Goal: Navigation & Orientation: Find specific page/section

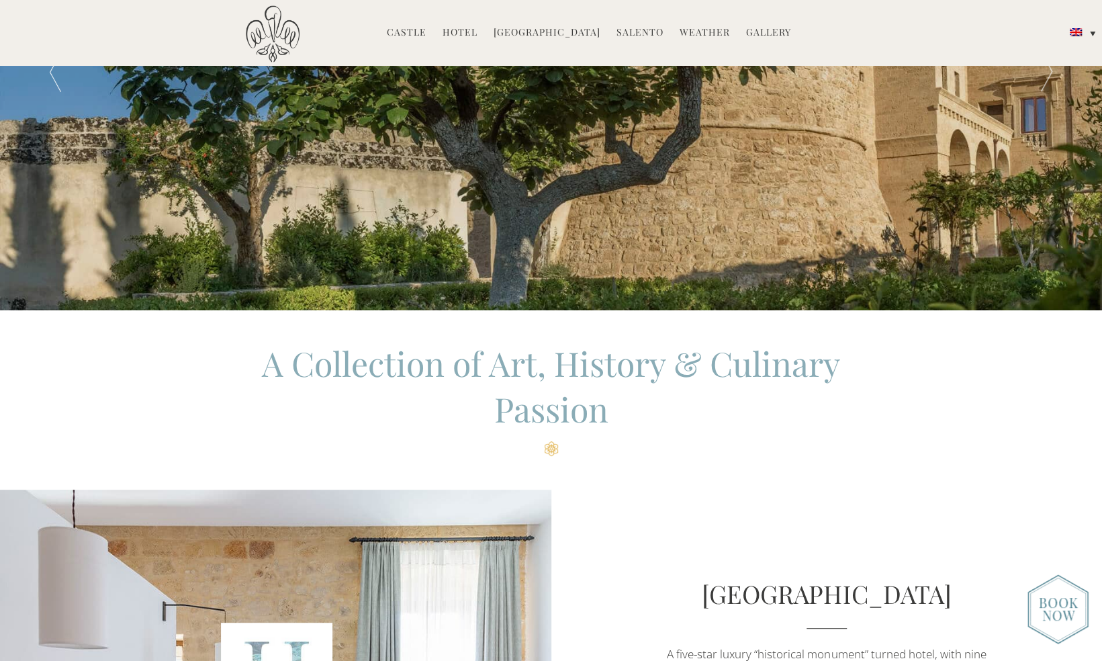
scroll to position [165, 0]
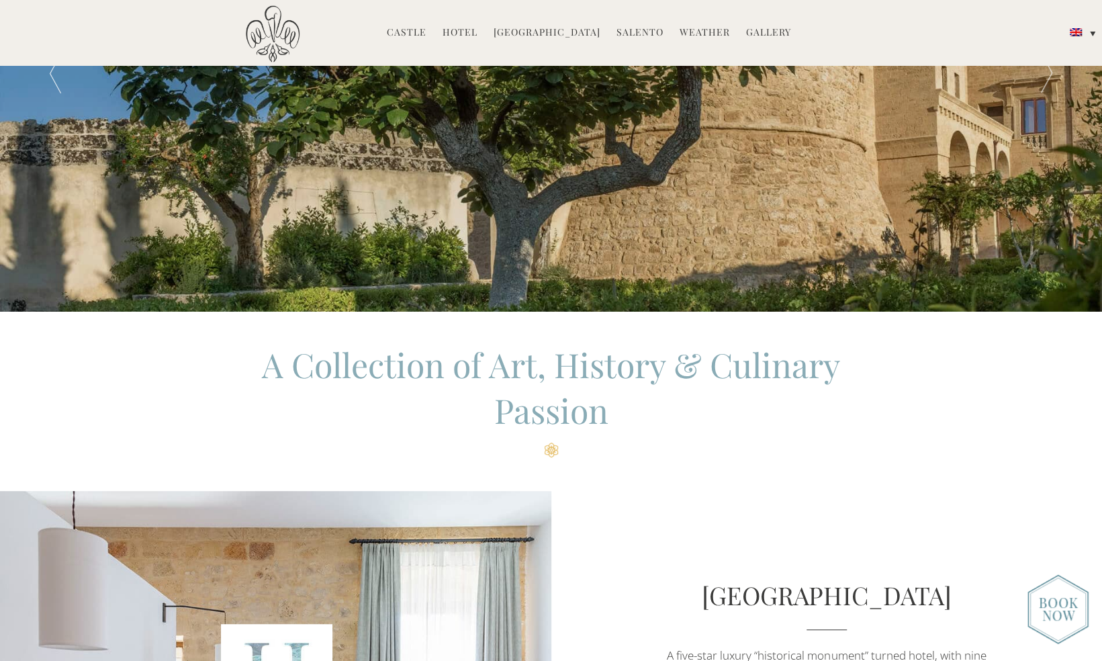
click at [467, 34] on link "Hotel" at bounding box center [460, 33] width 35 height 15
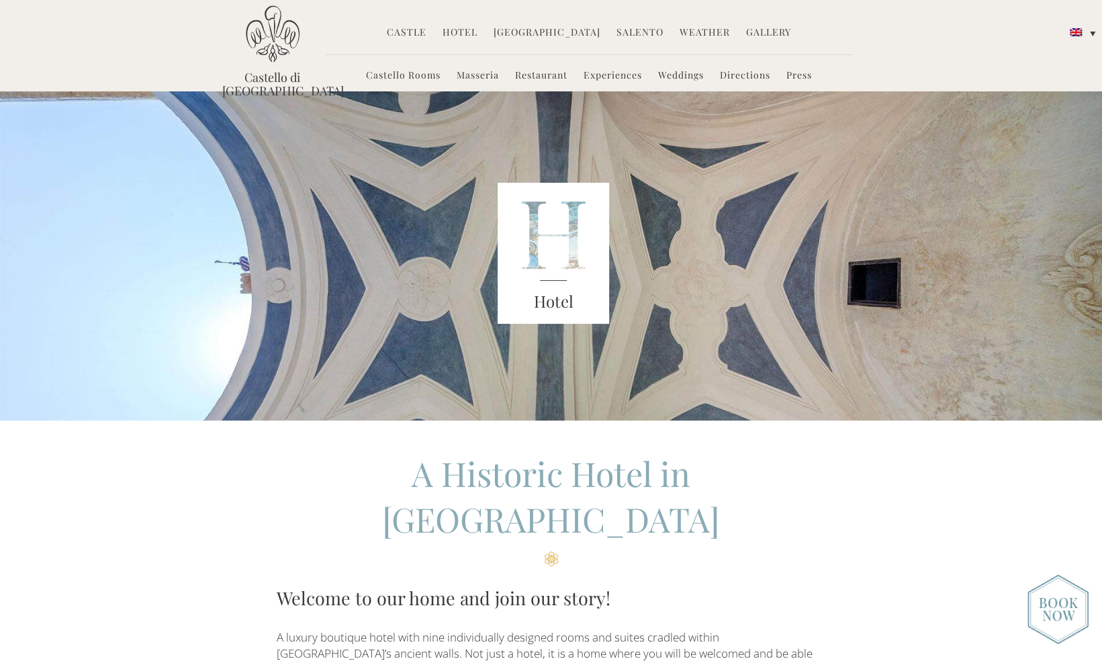
click at [414, 75] on link "Castello Rooms" at bounding box center [403, 75] width 75 height 15
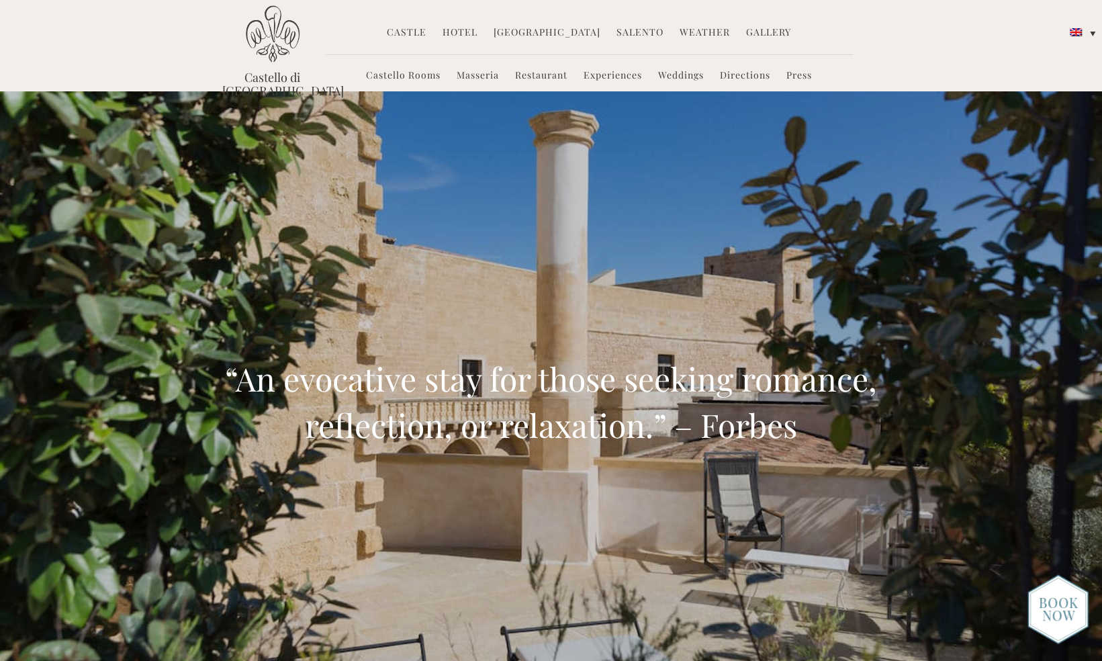
click at [412, 33] on link "Castle" at bounding box center [407, 33] width 40 height 15
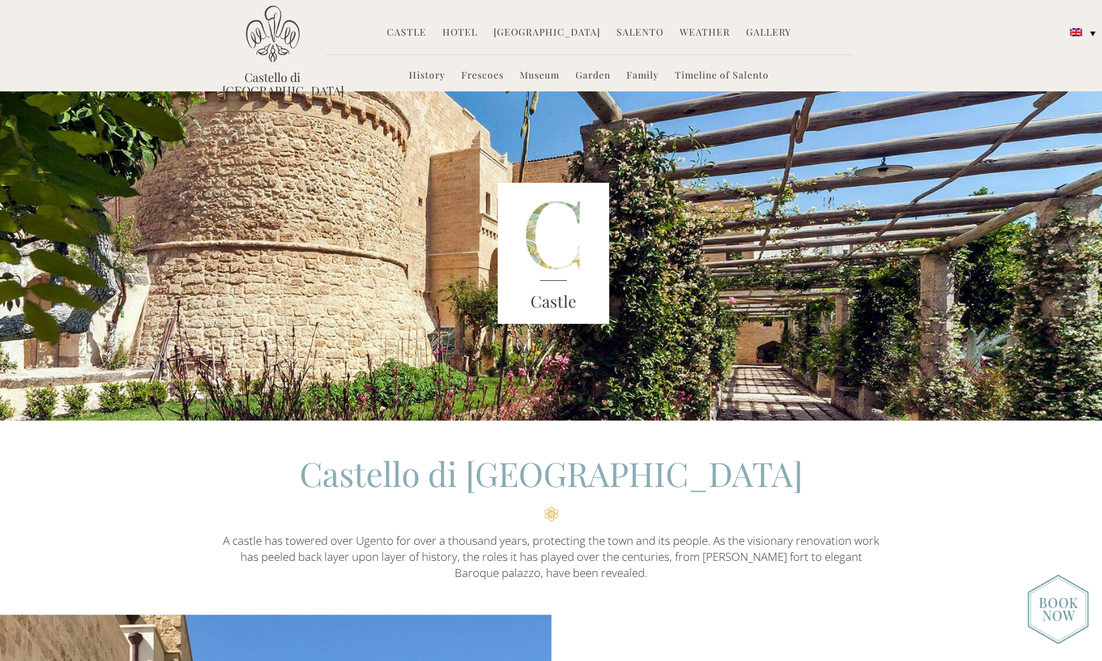
click at [471, 31] on link "Hotel" at bounding box center [460, 33] width 35 height 15
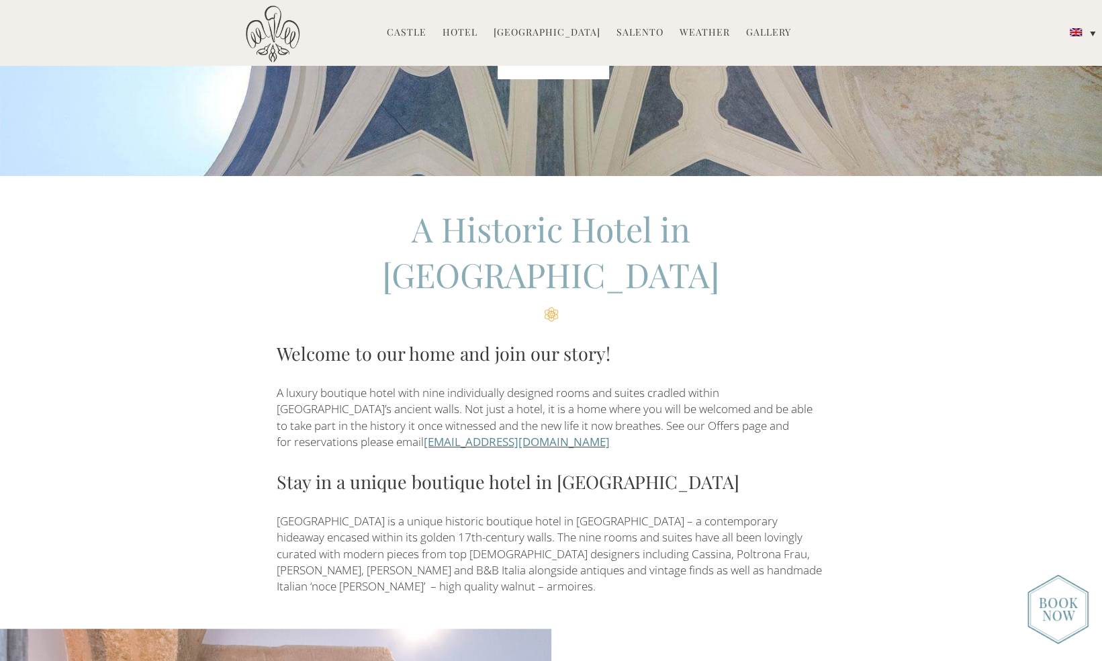
scroll to position [246, 0]
click at [1057, 610] on img at bounding box center [1057, 609] width 61 height 70
